Goal: Go to known website: Access a specific website the user already knows

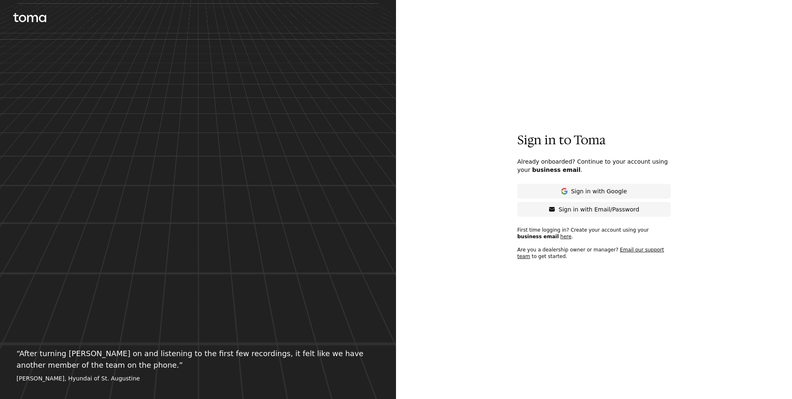
click at [26, 21] on icon at bounding box center [29, 17] width 33 height 9
